Goal: Task Accomplishment & Management: Complete application form

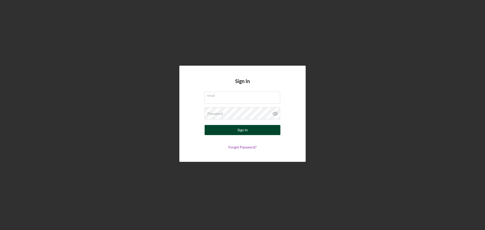
type input "[PERSON_NAME][EMAIL_ADDRESS][DOMAIN_NAME]"
click at [235, 129] on button "Sign In" at bounding box center [242, 130] width 76 height 10
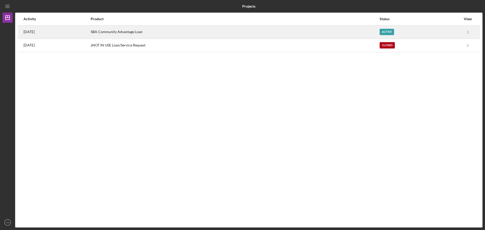
click at [426, 34] on div "Active" at bounding box center [419, 32] width 81 height 13
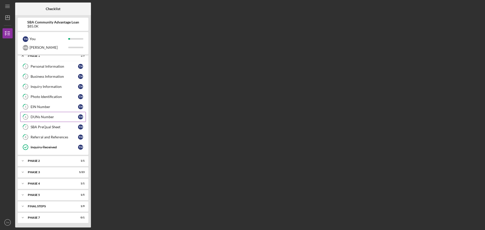
scroll to position [5, 0]
click at [45, 158] on div "Icon/Expander Phase 2 1 / 1" at bounding box center [53, 160] width 71 height 10
click at [45, 180] on div "Icon/Expander Phase 3 1 / 23" at bounding box center [53, 184] width 71 height 10
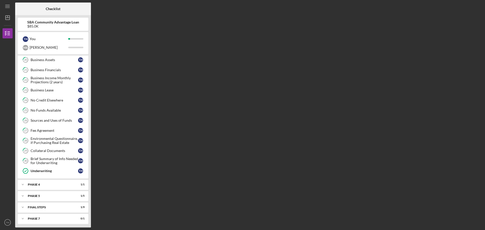
scroll to position [253, 0]
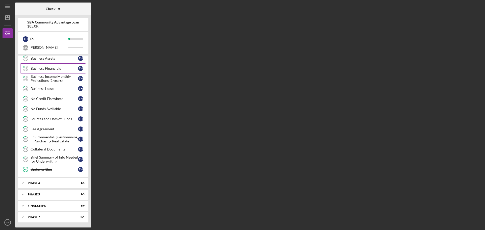
click at [48, 65] on link "21 Business Financials T H" at bounding box center [53, 68] width 66 height 10
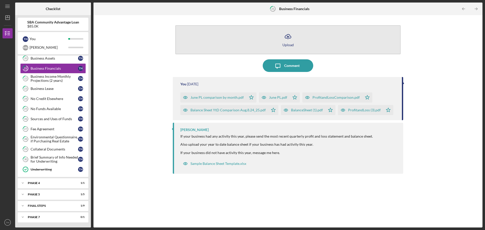
click at [289, 43] on div "Upload" at bounding box center [287, 45] width 11 height 4
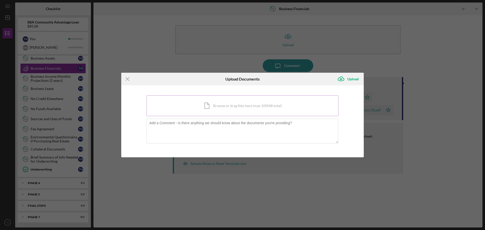
click at [275, 111] on div "Icon/Document Browse or drag files here (max 100MB total) Tap to choose files o…" at bounding box center [242, 105] width 192 height 21
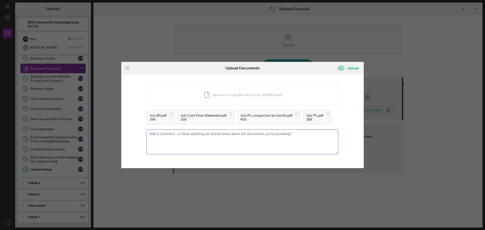
click at [228, 136] on textarea at bounding box center [242, 141] width 192 height 25
type textarea "July numbers"
click at [356, 64] on div "Upload" at bounding box center [352, 68] width 11 height 10
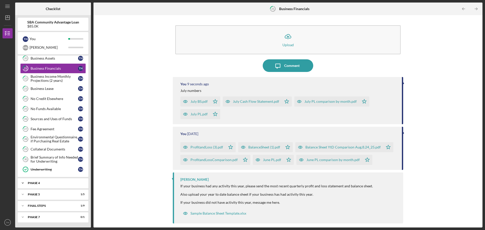
click at [55, 182] on div "Phase 4" at bounding box center [55, 182] width 54 height 3
click at [48, 207] on div "Phase 5" at bounding box center [55, 207] width 54 height 3
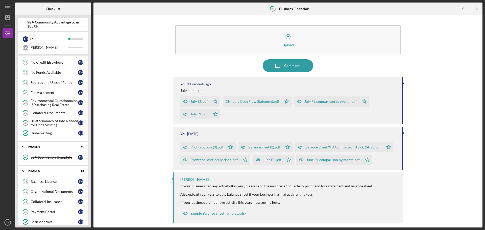
scroll to position [319, 0]
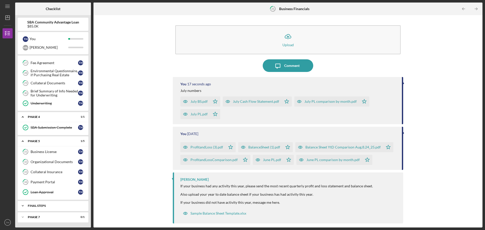
click at [54, 205] on div "FINAL STEPS" at bounding box center [55, 205] width 54 height 3
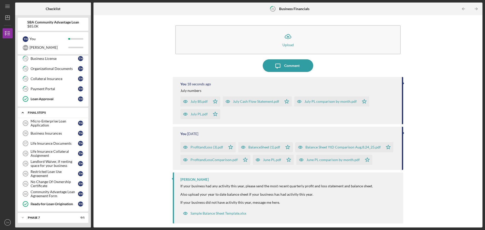
scroll to position [413, 0]
click at [54, 123] on div "Micro-Enterprise Loan Application" at bounding box center [54, 123] width 47 height 8
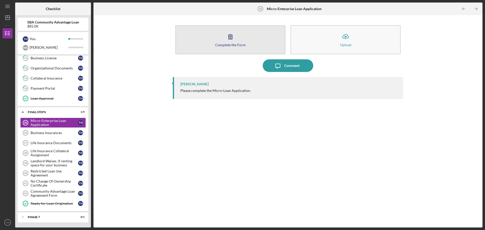
click at [220, 42] on button "Complete the Form Form" at bounding box center [230, 39] width 110 height 29
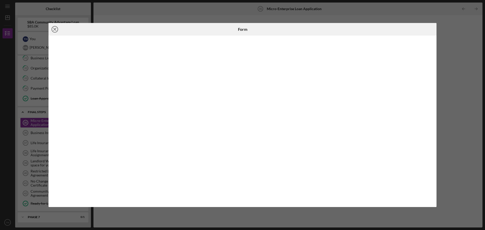
click at [56, 29] on icon "Icon/Close" at bounding box center [54, 29] width 13 height 13
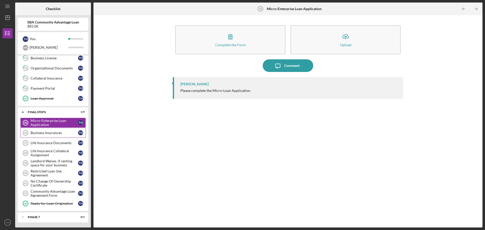
click at [49, 134] on div "Business Insurances" at bounding box center [54, 133] width 47 height 4
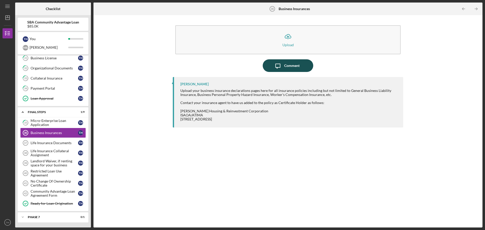
click at [298, 65] on div "Comment" at bounding box center [291, 65] width 15 height 13
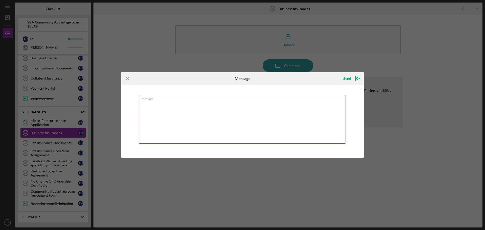
click at [264, 101] on textarea "Message" at bounding box center [242, 119] width 207 height 49
type textarea "We sent an email regarding this, still waiting on an answer."
click at [352, 77] on icon "Icon/icon-invite-send" at bounding box center [357, 78] width 13 height 13
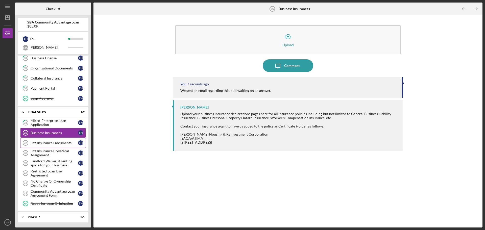
click at [50, 142] on div "Life Insurance Documents" at bounding box center [54, 143] width 47 height 4
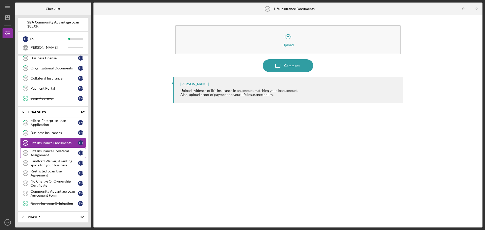
click at [52, 155] on div "Life Insurance Collateral Assignment" at bounding box center [54, 153] width 47 height 8
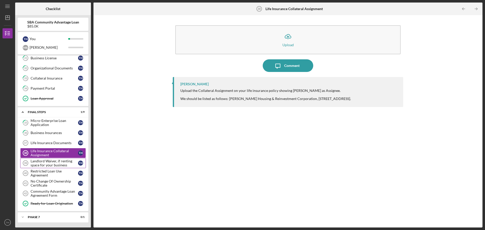
click at [54, 166] on div "Landlord Waiver, if renting space for your business" at bounding box center [54, 163] width 47 height 8
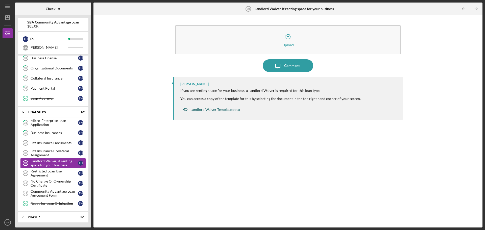
click at [224, 110] on div "Landlord Waiver Template.docx" at bounding box center [214, 110] width 49 height 4
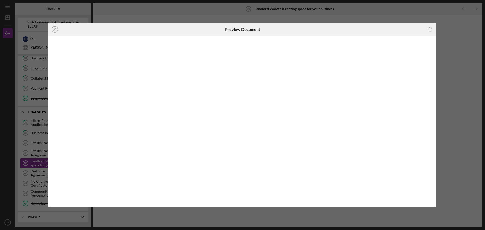
click at [430, 29] on icon "Icon/Download" at bounding box center [429, 29] width 11 height 11
click at [53, 29] on icon "Icon/Close" at bounding box center [54, 29] width 13 height 13
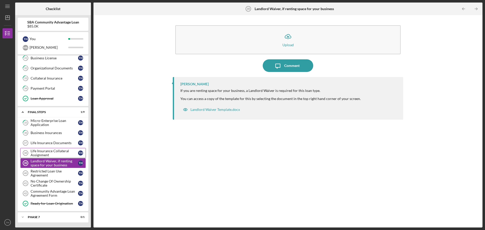
click at [60, 154] on div "Life Insurance Collateral Assignment" at bounding box center [54, 153] width 47 height 8
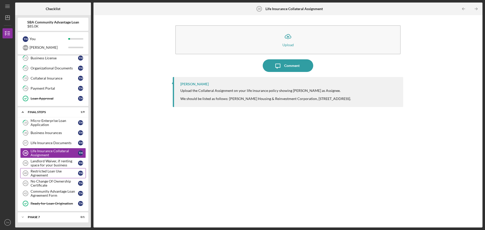
click at [54, 172] on div "Restricted Loan Use Agreement" at bounding box center [54, 173] width 47 height 8
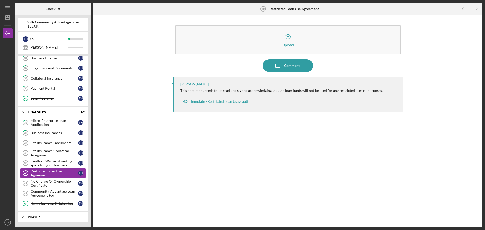
click at [44, 216] on div "Phase 7" at bounding box center [55, 217] width 54 height 3
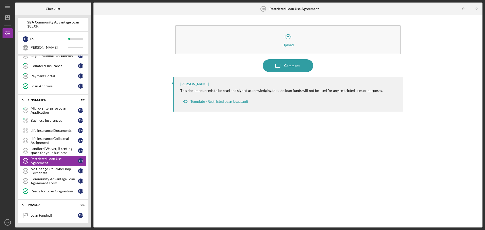
scroll to position [425, 0]
click at [46, 169] on div "No Change Of Ownership Certificate" at bounding box center [54, 170] width 47 height 8
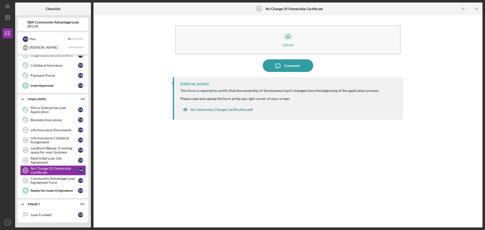
click at [229, 110] on div "No Ownership Change Certification.pdf" at bounding box center [221, 110] width 62 height 4
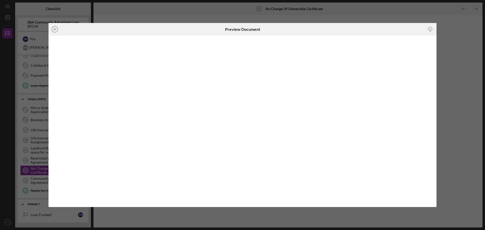
click at [428, 29] on icon "Icon/Download" at bounding box center [429, 29] width 11 height 11
click at [56, 28] on line at bounding box center [55, 29] width 3 height 3
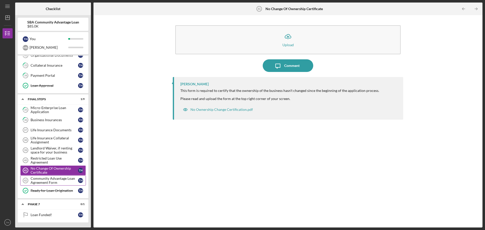
click at [60, 180] on div "Community Advantage Loan Agreement Form" at bounding box center [54, 180] width 47 height 8
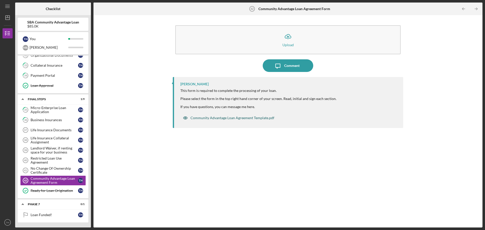
click at [259, 115] on div "Community Advantage Loan Agreement Template.pdf" at bounding box center [228, 118] width 96 height 10
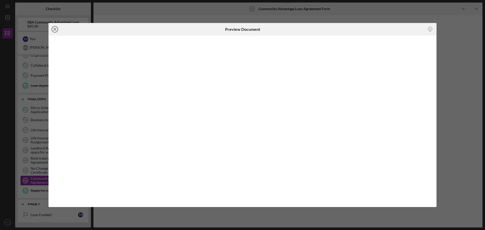
click at [54, 30] on line at bounding box center [55, 29] width 3 height 3
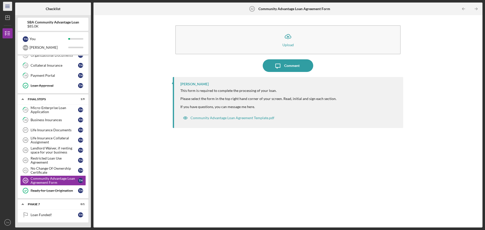
click at [4, 7] on icon "Icon/Menu" at bounding box center [7, 6] width 11 height 11
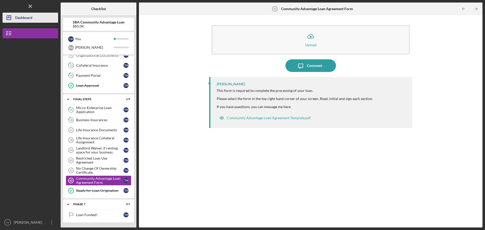
click at [19, 20] on div "Dashboard" at bounding box center [23, 18] width 17 height 11
